Goal: Go to known website: Access a specific website the user already knows

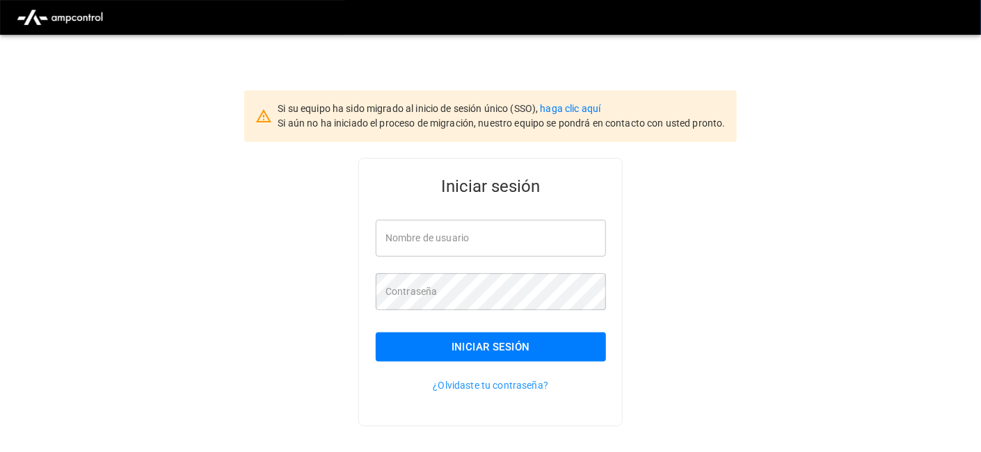
type input "**********"
click at [443, 360] on button "Iniciar sesión" at bounding box center [491, 347] width 230 height 29
